Goal: Communication & Community: Answer question/provide support

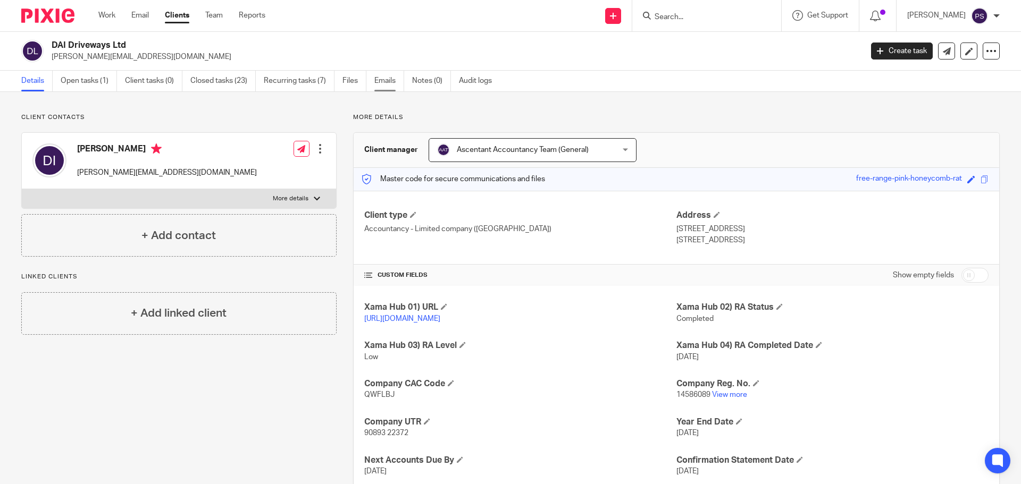
click at [389, 83] on link "Emails" at bounding box center [389, 81] width 30 height 21
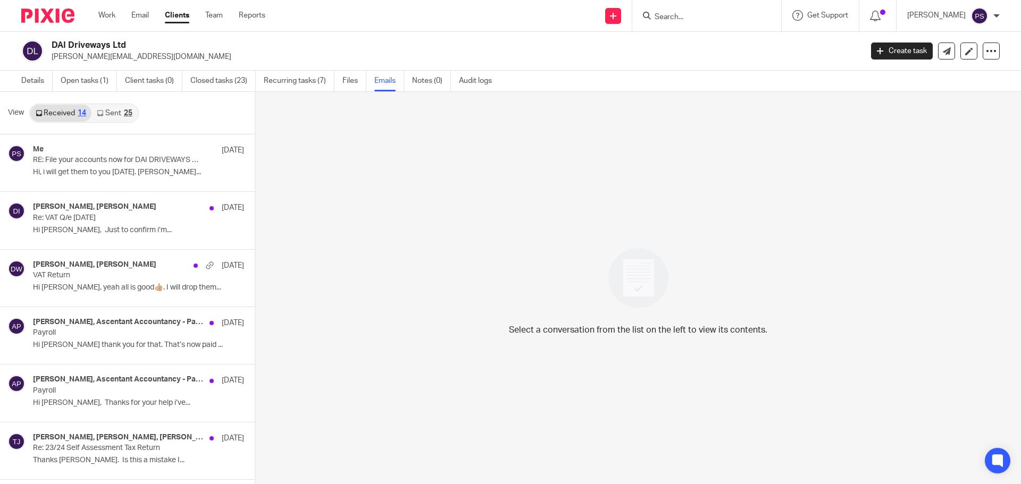
click at [668, 13] on input "Search" at bounding box center [701, 18] width 96 height 10
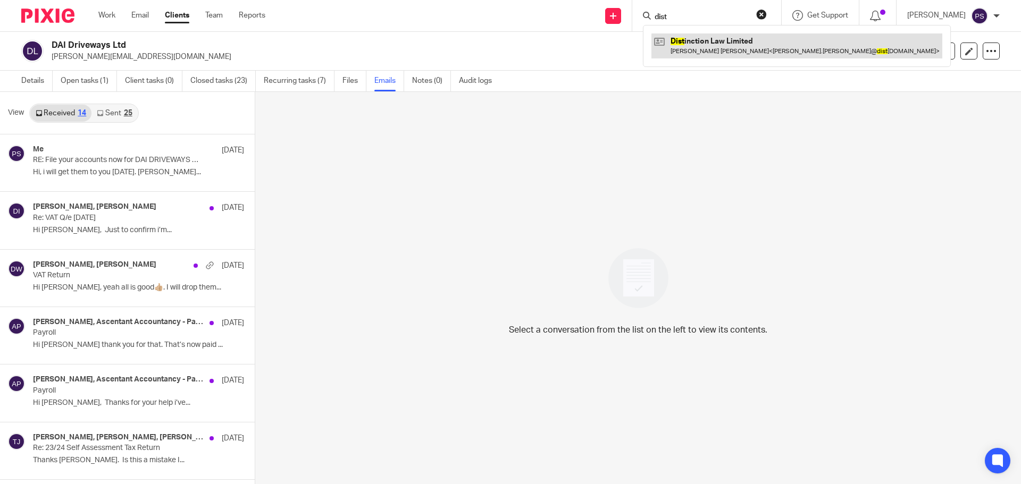
type input "dist"
click at [709, 52] on link at bounding box center [796, 45] width 291 height 24
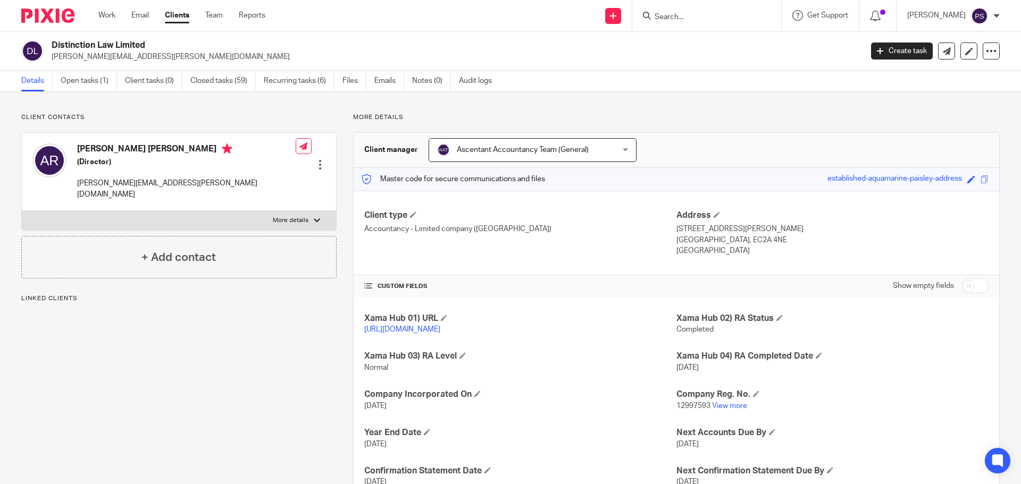
click at [393, 80] on link "Emails" at bounding box center [389, 81] width 30 height 21
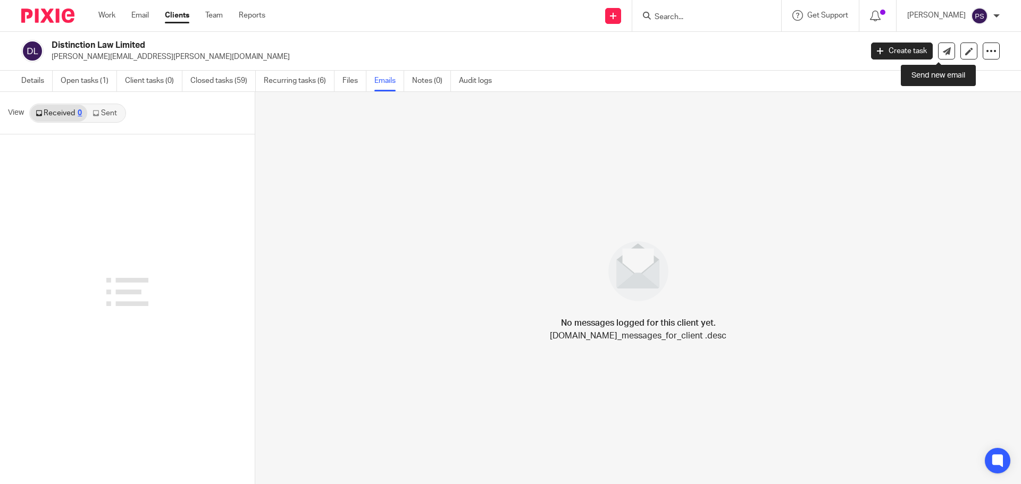
click at [943, 53] on icon at bounding box center [947, 51] width 8 height 8
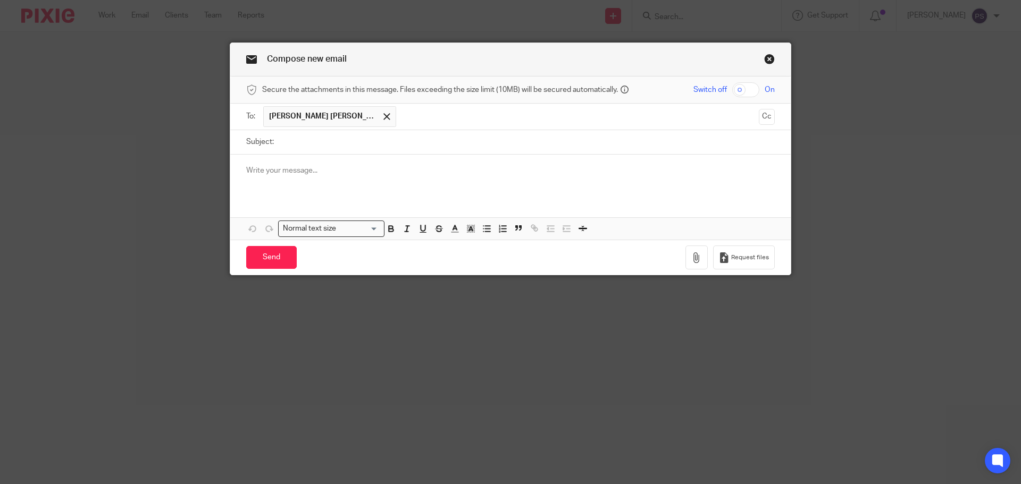
click at [370, 146] on input "Subject:" at bounding box center [527, 142] width 496 height 24
paste input "Accounts and CT600 approval letter - YE 31.12.2024"
type input "Accounts and CT600 approval letter - YE 31.12.2024"
click at [273, 173] on p at bounding box center [510, 170] width 529 height 11
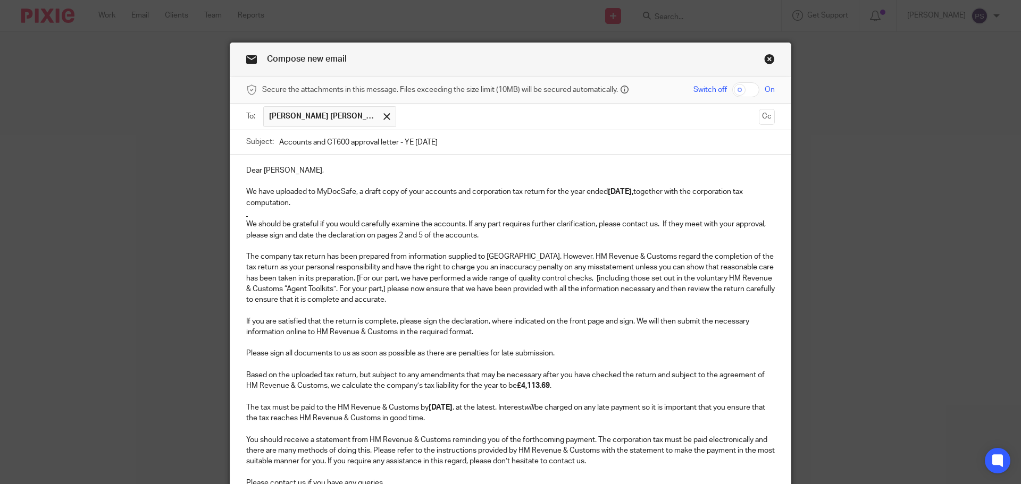
scroll to position [9, 0]
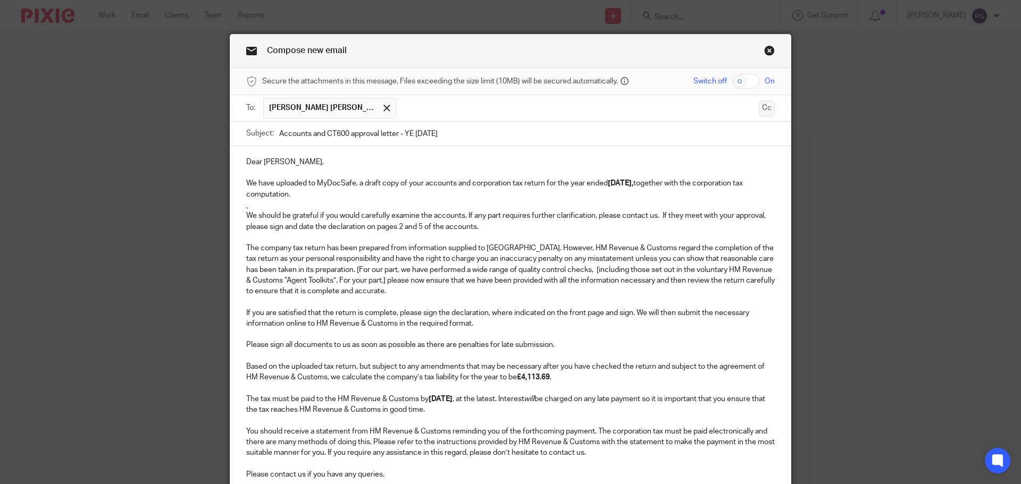
click at [762, 104] on button "Cc" at bounding box center [767, 108] width 16 height 16
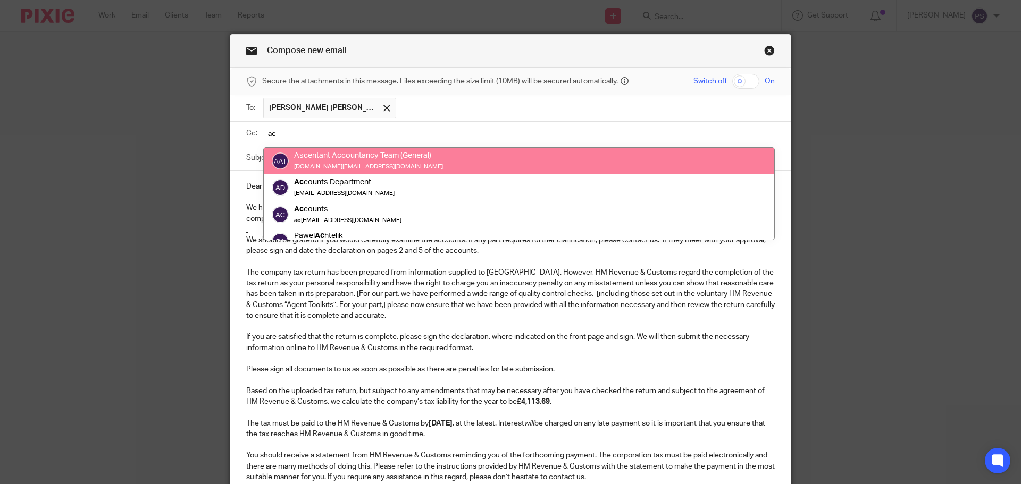
type input "ac"
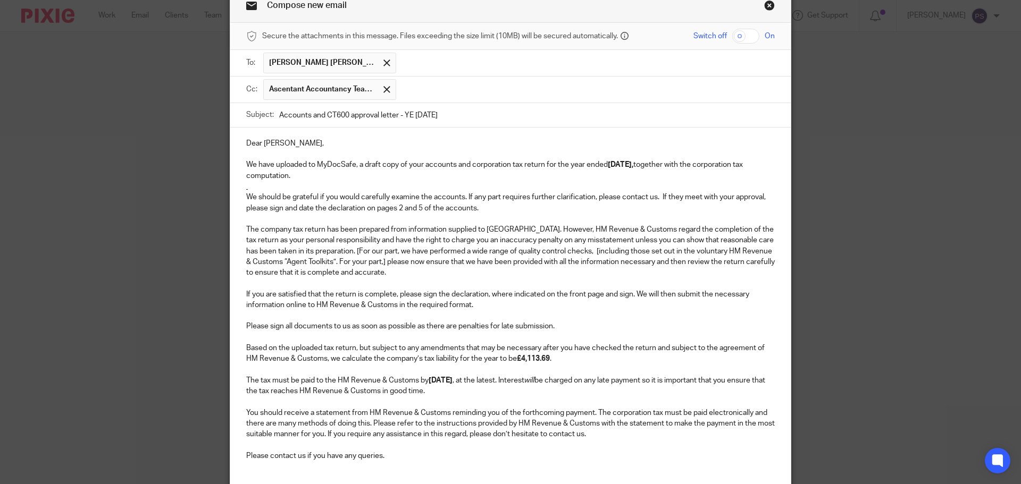
scroll to position [161, 0]
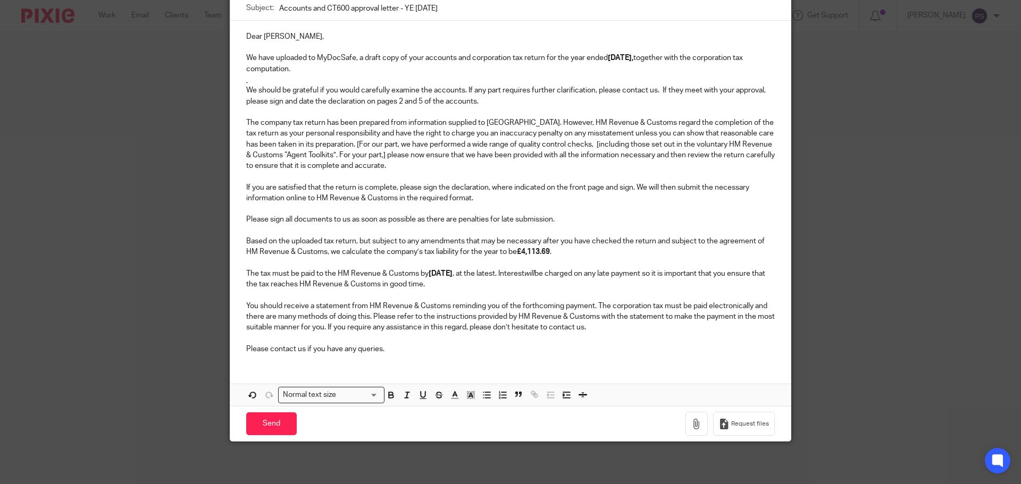
click at [402, 354] on p "Please contact us if you have any queries." at bounding box center [510, 349] width 529 height 11
click at [280, 422] on input "Send" at bounding box center [271, 424] width 51 height 23
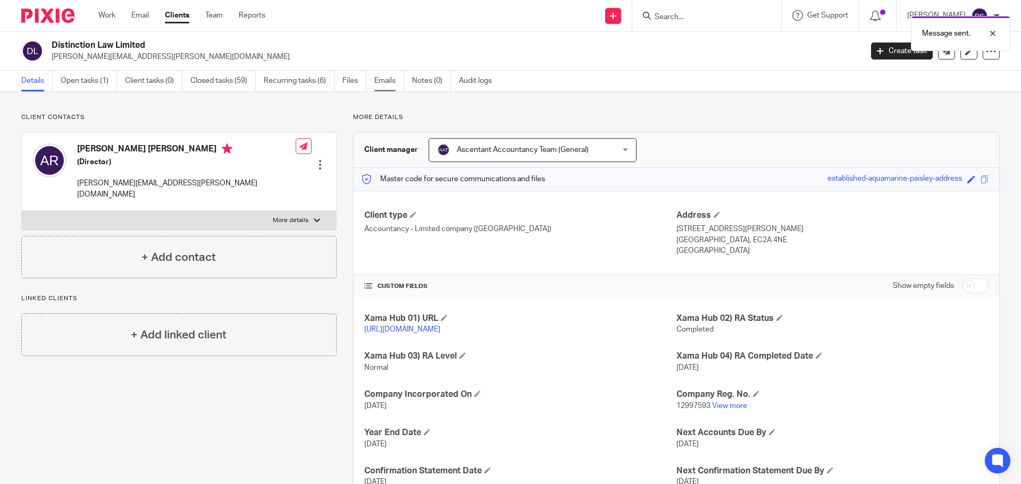
click at [380, 80] on link "Emails" at bounding box center [389, 81] width 30 height 21
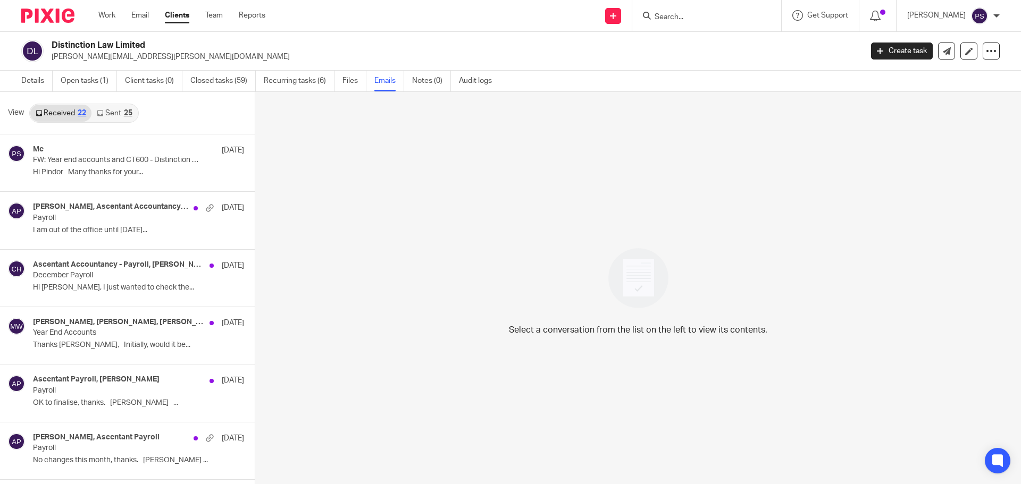
click at [121, 111] on link "Sent 25" at bounding box center [114, 113] width 46 height 17
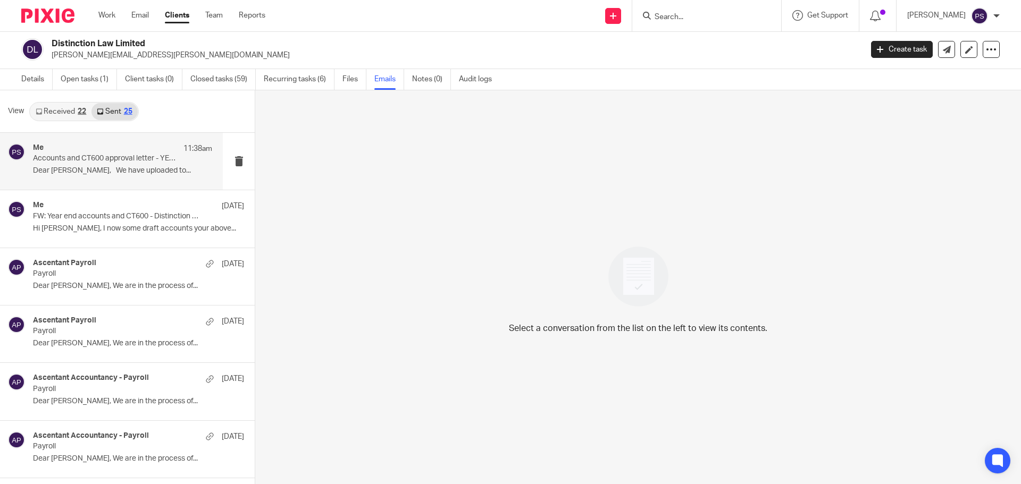
click at [112, 177] on div "Me 11:38am Accounts and CT600 approval letter - YE 31.12.2024 Dear Adam, We hav…" at bounding box center [122, 162] width 179 height 36
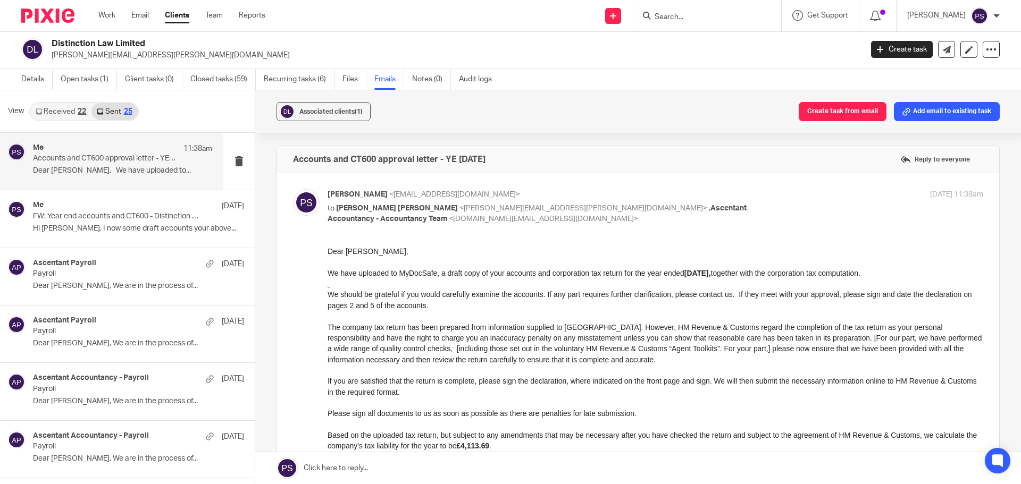
scroll to position [0, 0]
click at [677, 14] on input "Search" at bounding box center [701, 18] width 96 height 10
type input "the 241"
click at [711, 40] on link at bounding box center [741, 45] width 180 height 24
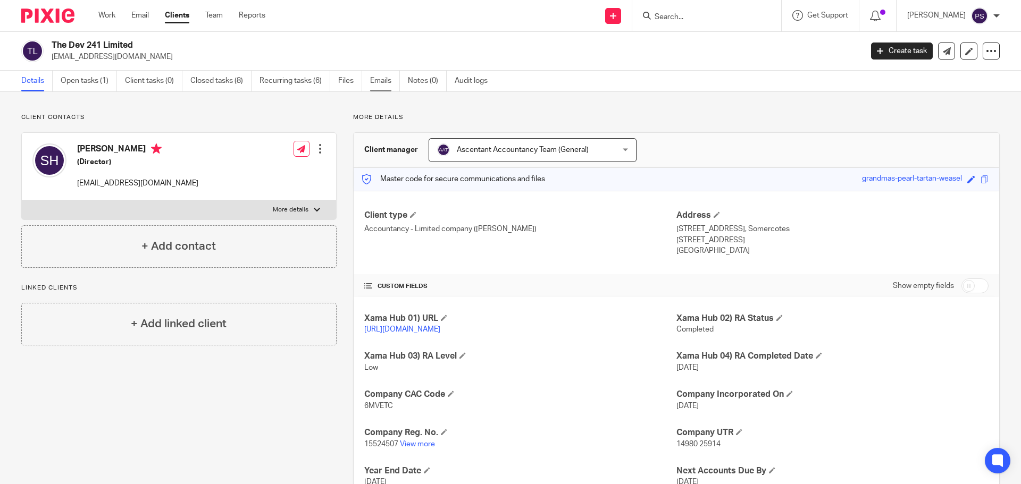
click at [378, 80] on link "Emails" at bounding box center [385, 81] width 30 height 21
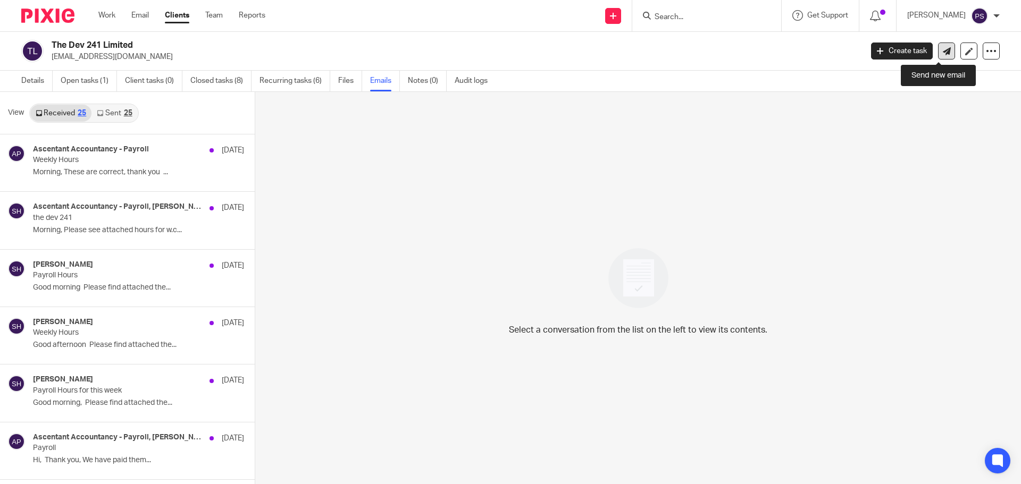
click at [943, 54] on icon at bounding box center [947, 51] width 8 height 8
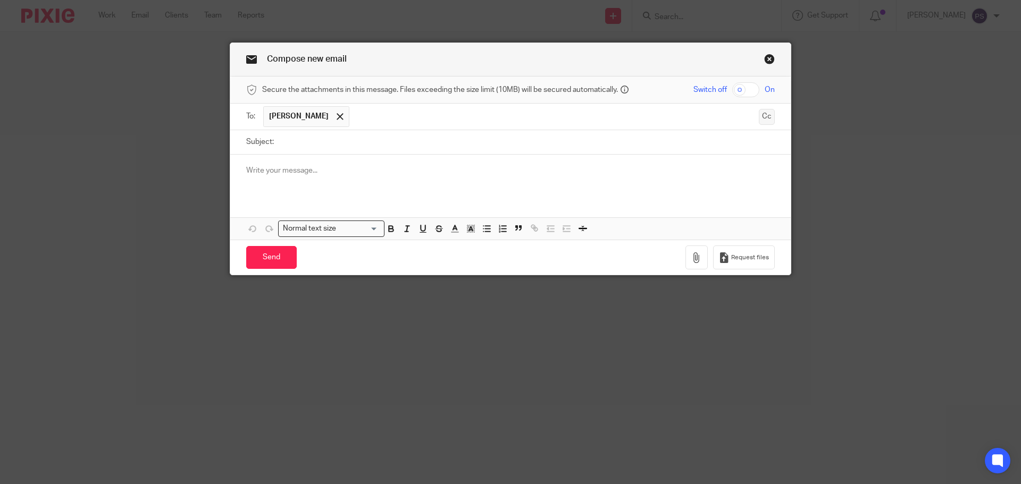
click at [764, 118] on button "Cc" at bounding box center [767, 117] width 16 height 16
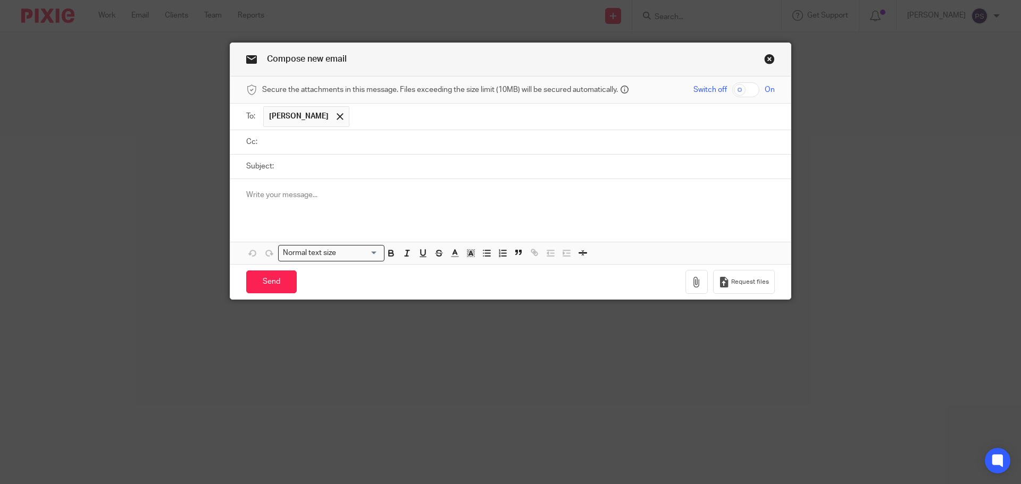
click at [315, 140] on input "text" at bounding box center [518, 142] width 505 height 12
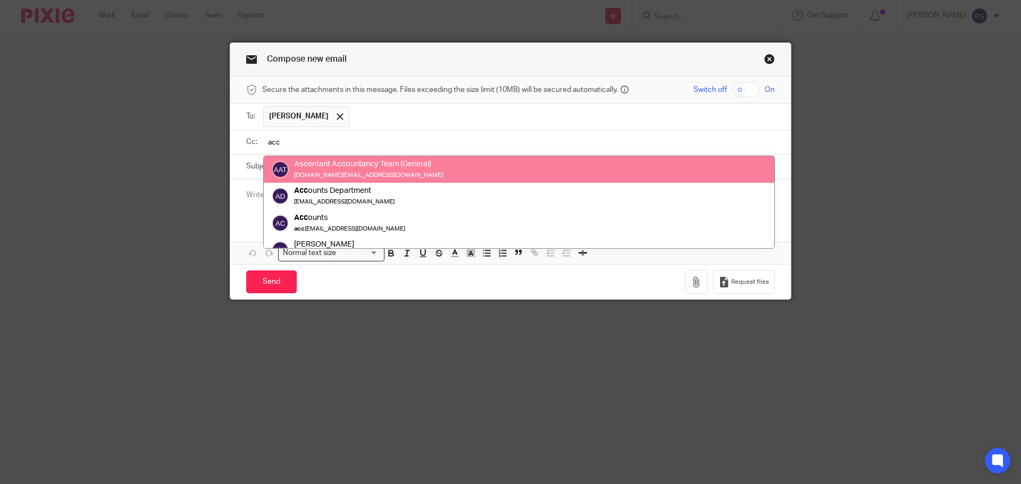
type input "acc"
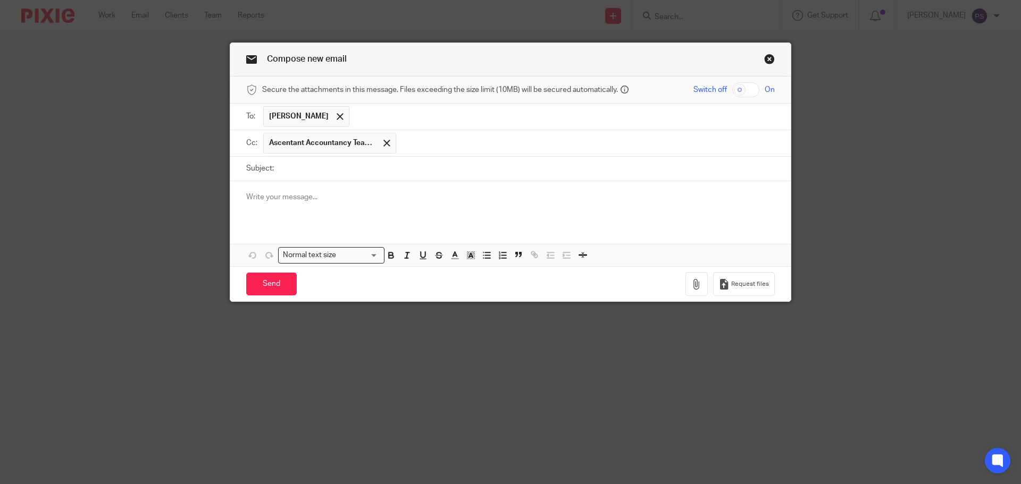
click at [307, 177] on input "Subject:" at bounding box center [527, 169] width 496 height 24
click at [446, 165] on input "Subject:" at bounding box center [527, 169] width 496 height 24
paste input "The Dev 241 Ltd - 1st Period Accounts 27.02.2024 - 30.11.2024 (10 months)"
type input "The Dev 241 Ltd - 1st Period Accounts 27.02.2024 - 30.11.2024 (10 months)"
click at [358, 208] on div at bounding box center [510, 201] width 560 height 41
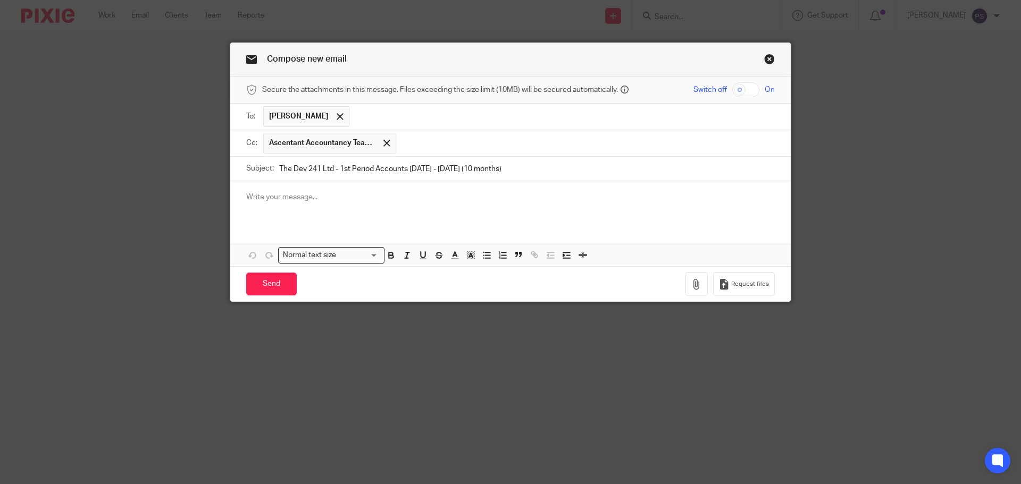
click at [284, 196] on p at bounding box center [510, 197] width 529 height 11
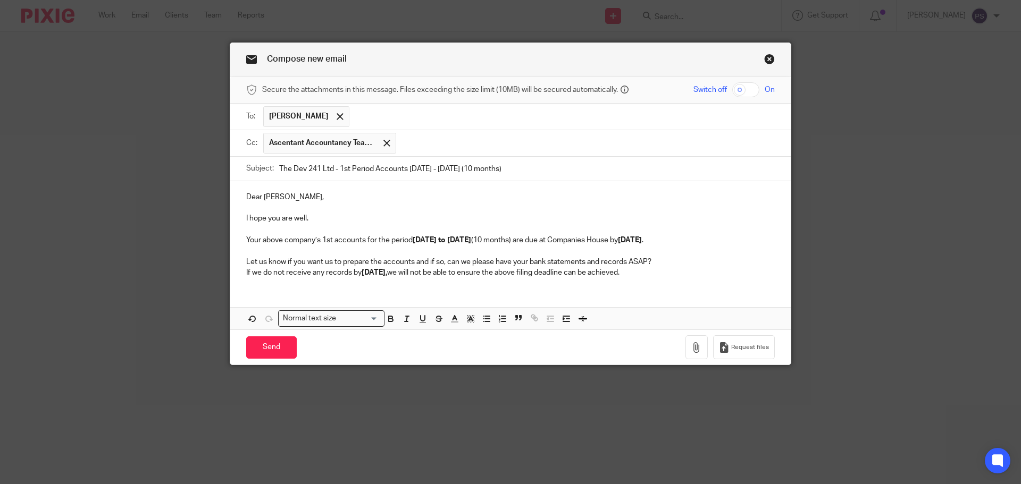
click at [674, 274] on p "If we do not receive any records by Friday 19.09.2025, we will not be able to e…" at bounding box center [510, 272] width 529 height 11
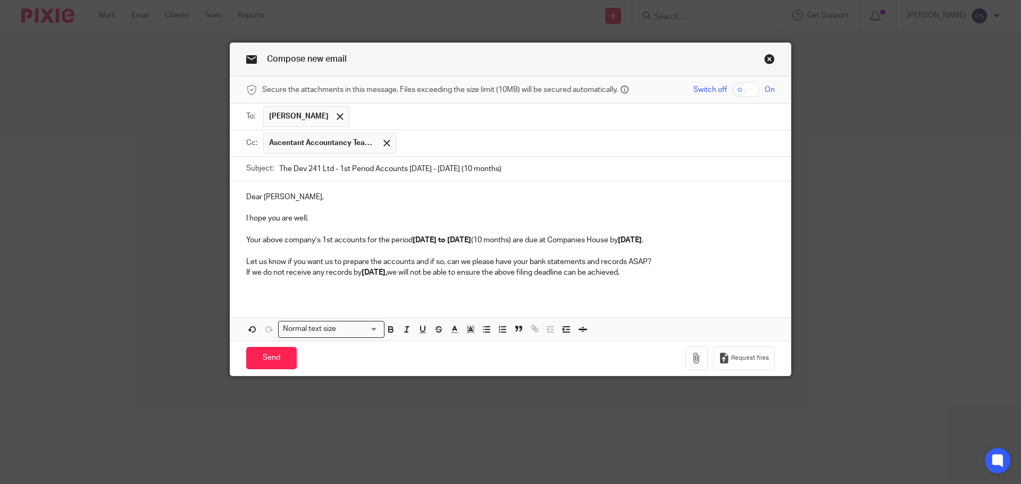
click at [664, 259] on p "Let us know if you want us to prepare the accounts and if so, can we please hav…" at bounding box center [510, 262] width 529 height 11
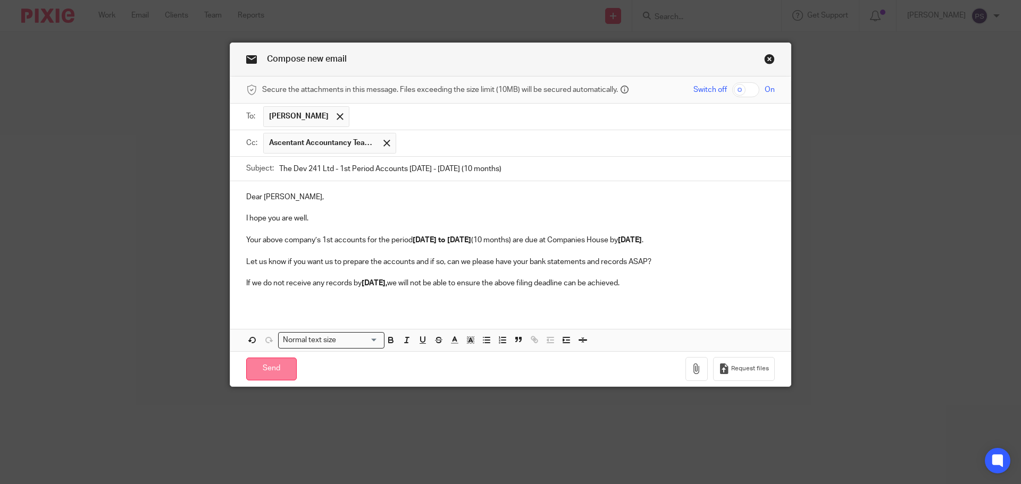
click at [262, 376] on input "Send" at bounding box center [271, 369] width 51 height 23
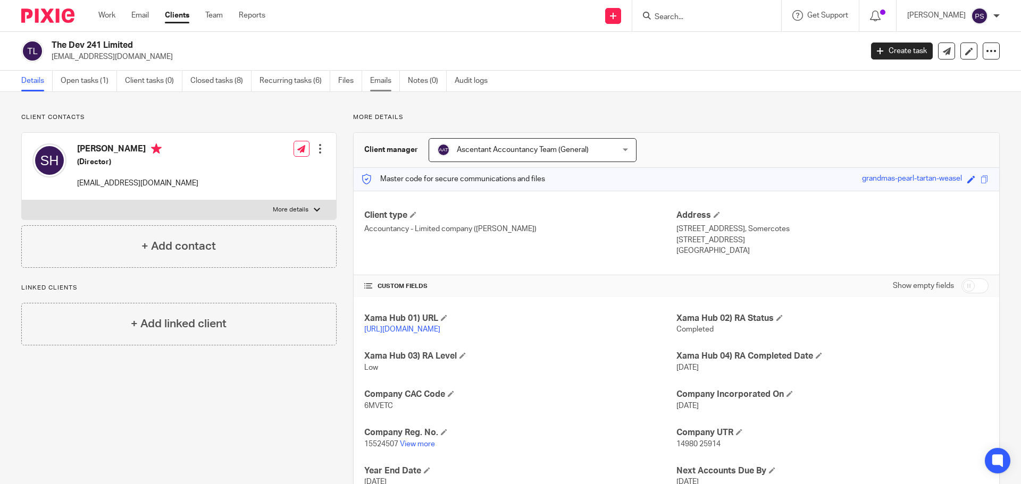
click at [376, 77] on link "Emails" at bounding box center [385, 81] width 30 height 21
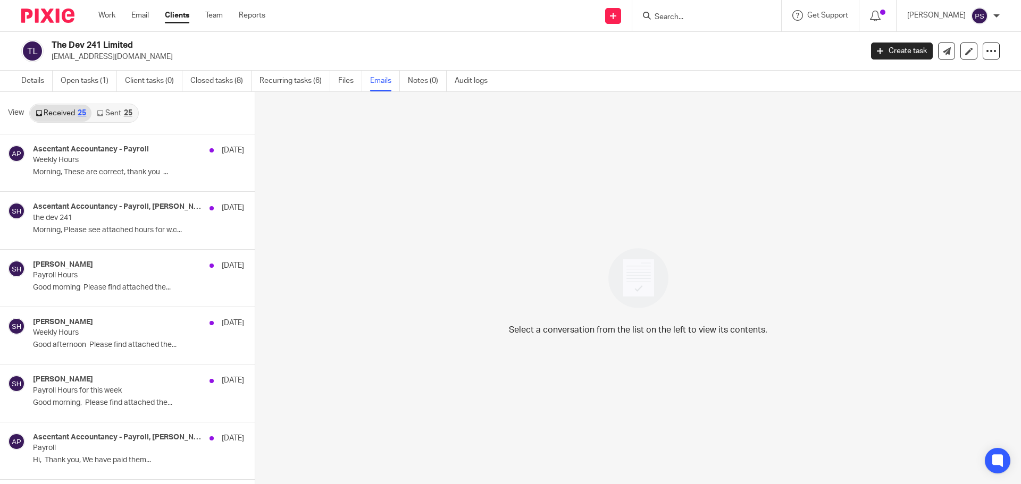
click at [109, 113] on link "Sent 25" at bounding box center [114, 113] width 46 height 17
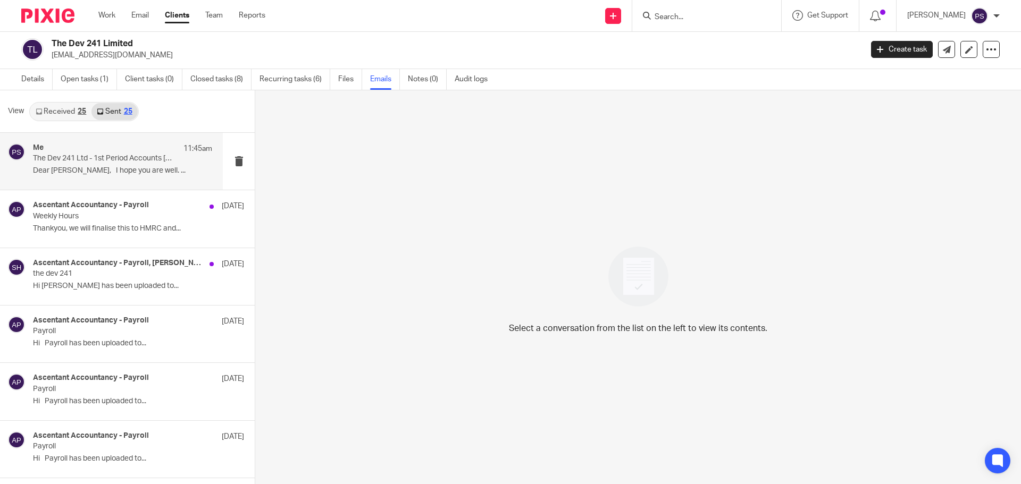
click at [71, 158] on p "The Dev 241 Ltd - 1st Period Accounts [DATE] - [DATE] (10 months)" at bounding box center [105, 158] width 144 height 9
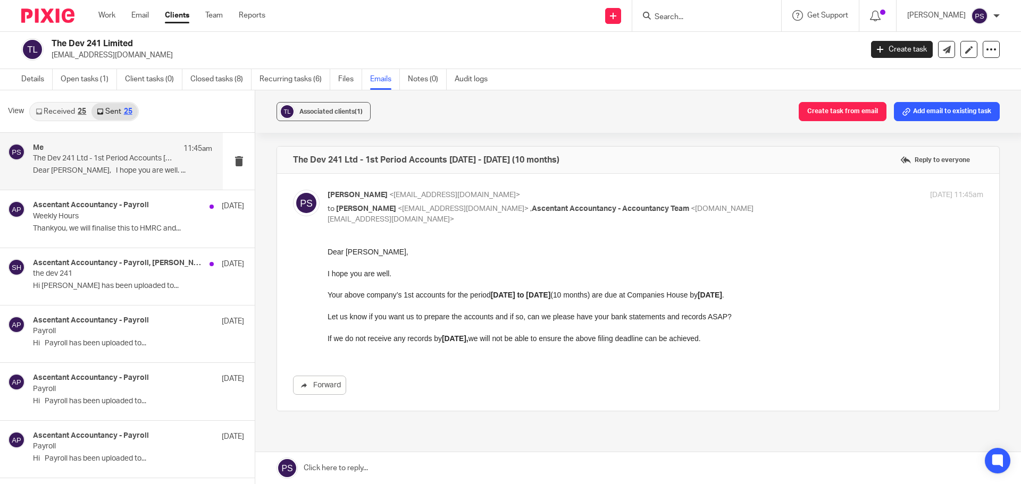
scroll to position [0, 0]
click at [68, 108] on link "Received 25" at bounding box center [60, 111] width 61 height 17
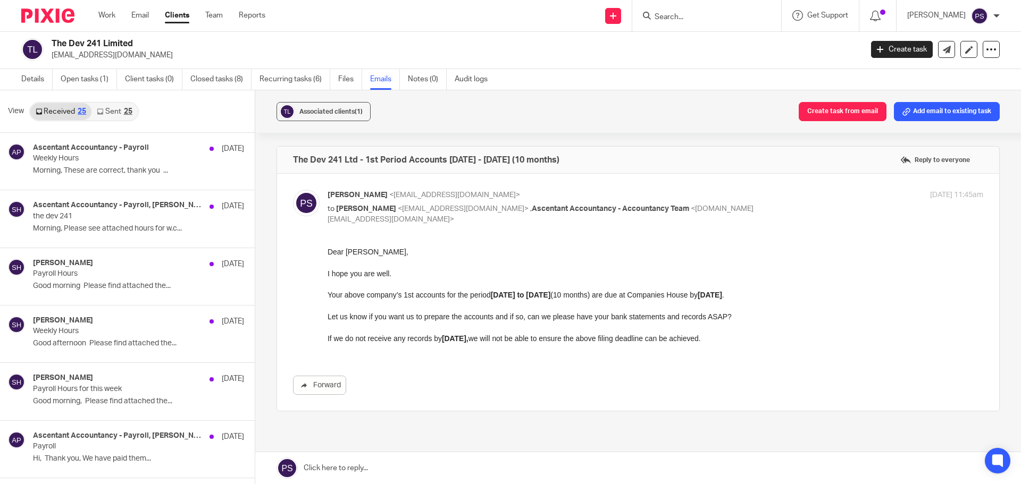
click at [116, 115] on link "Sent 25" at bounding box center [114, 111] width 46 height 17
